Goal: Transaction & Acquisition: Purchase product/service

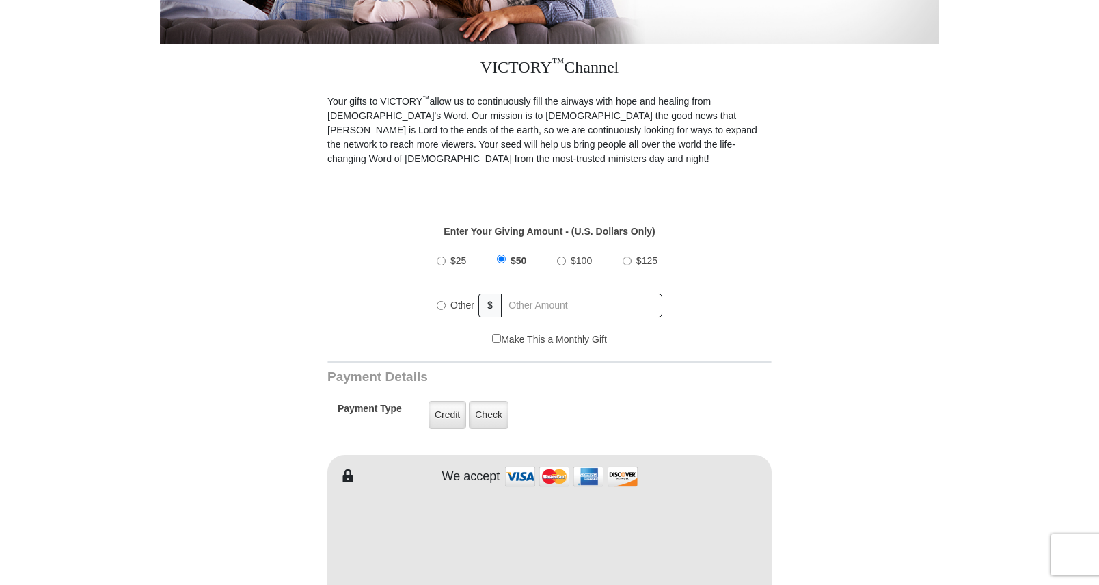
scroll to position [342, 0]
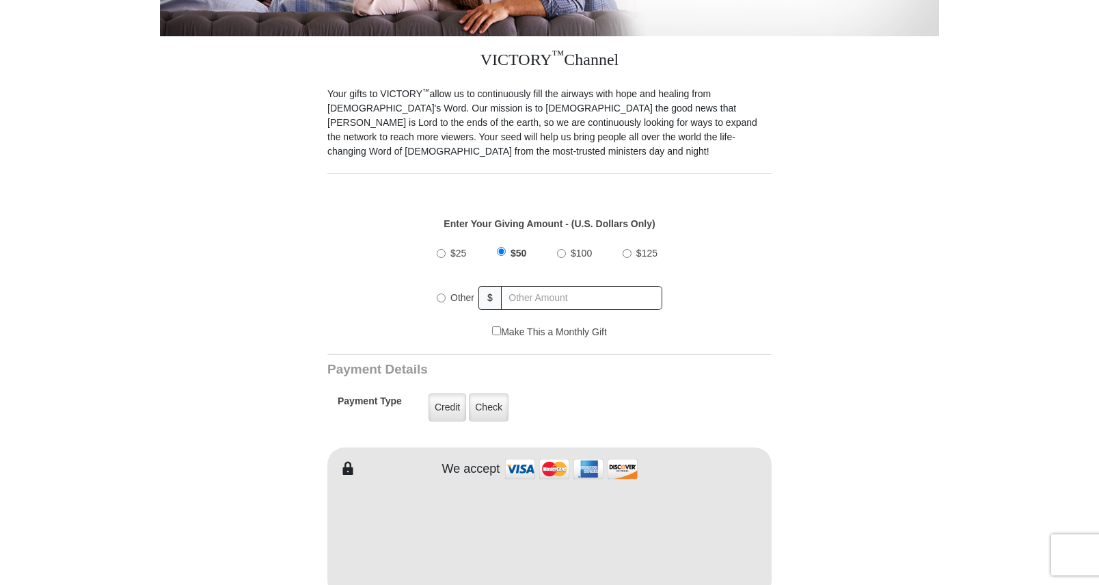
click at [439, 293] on input "Other" at bounding box center [441, 297] width 9 height 9
radio input "true"
type input "20"
type input "Laurie"
type input "Huddleston"
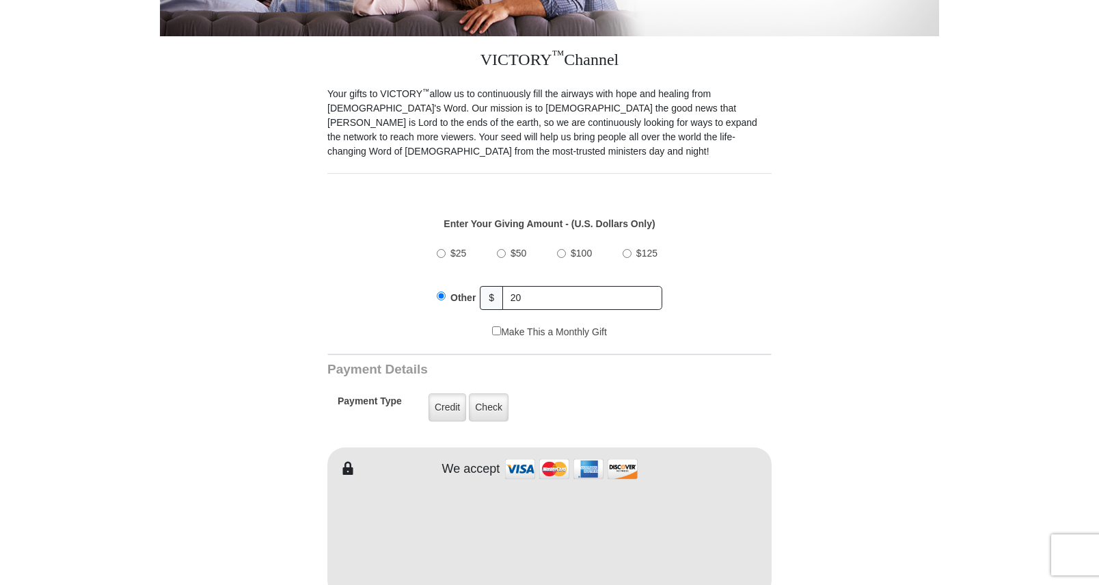
type input "laurieh.2077@gmail.com"
type input "3254 E Berkeley St"
type input "Springfield"
select select "MO"
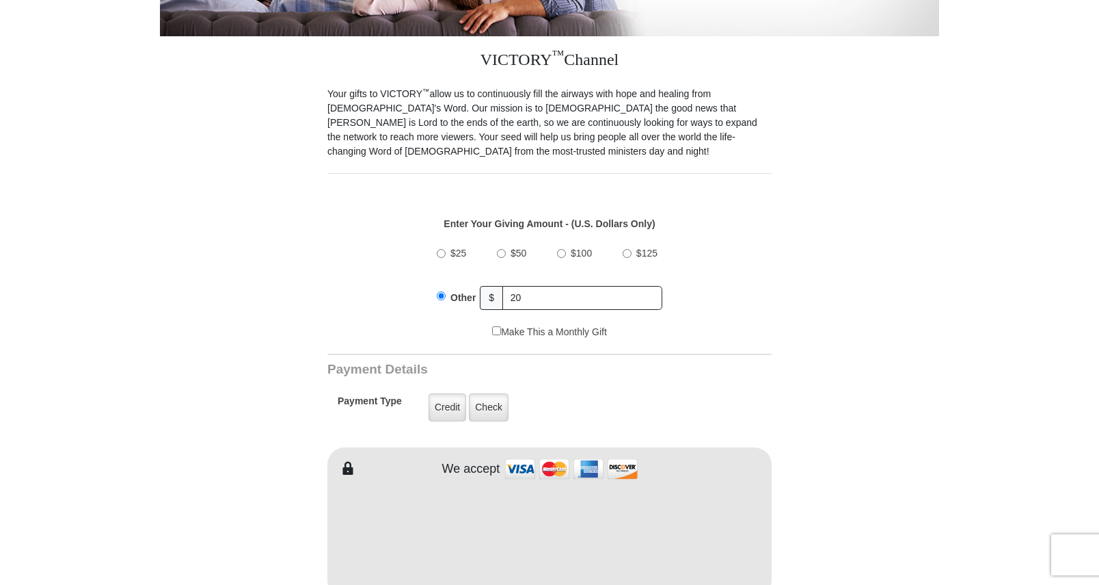
type input "65804"
type input "14175229731"
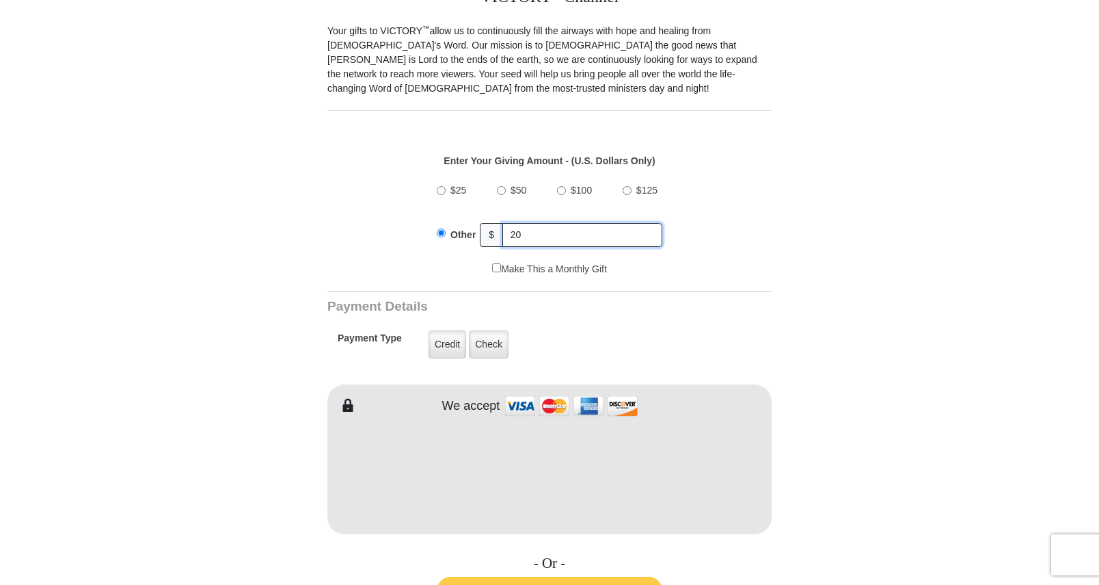
scroll to position [410, 0]
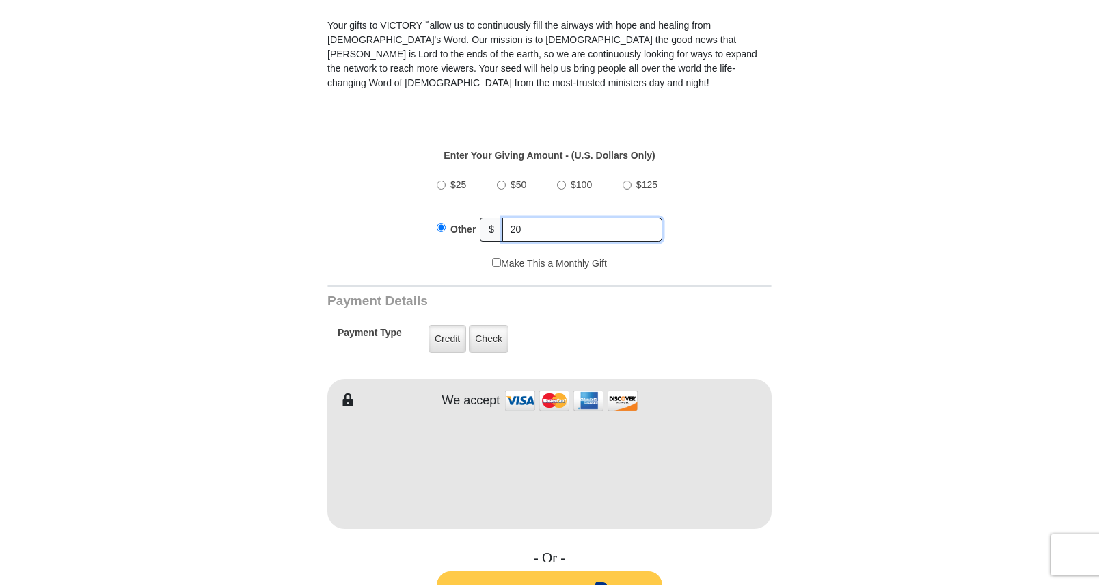
type input "20"
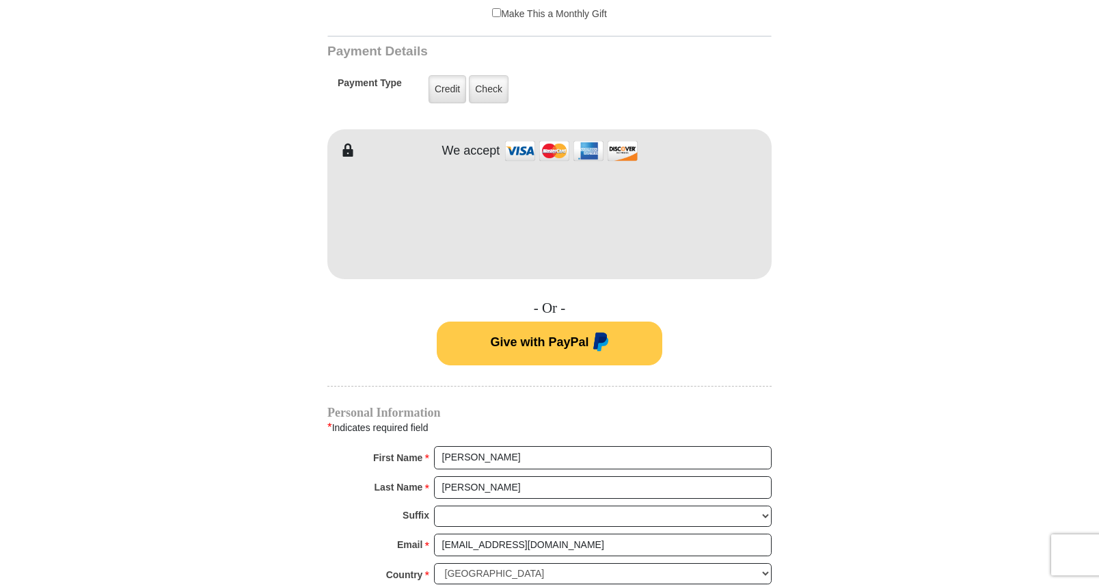
scroll to position [684, 0]
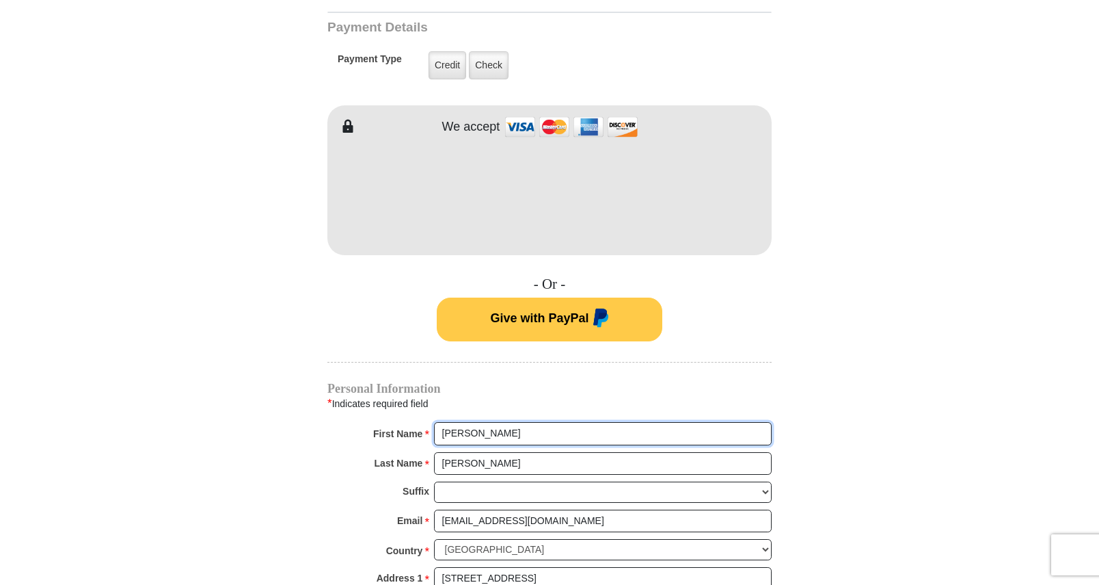
click at [446, 422] on input "Laurie" at bounding box center [603, 433] width 338 height 23
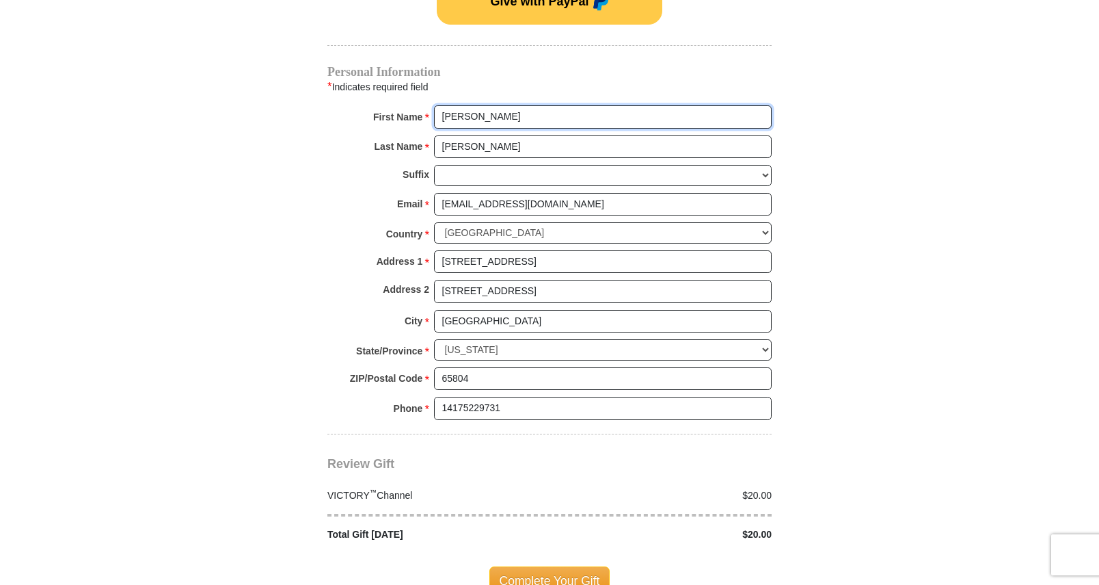
scroll to position [1094, 0]
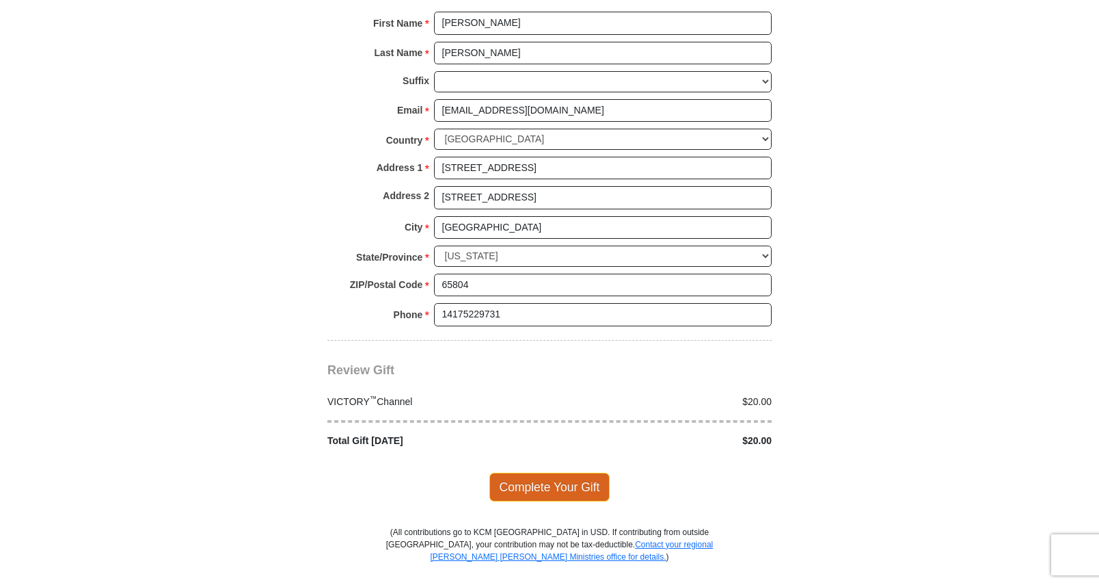
click at [573, 473] on span "Complete Your Gift" at bounding box center [550, 486] width 121 height 29
